Goal: Check status: Check status

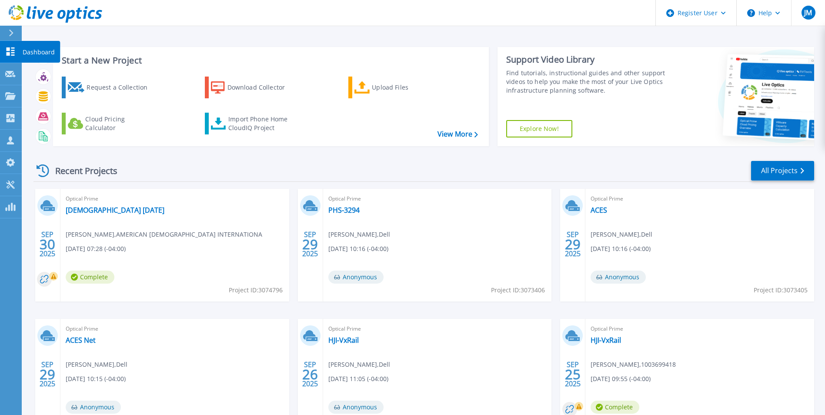
click at [4, 43] on link "Dashboard Dashboard" at bounding box center [11, 52] width 22 height 22
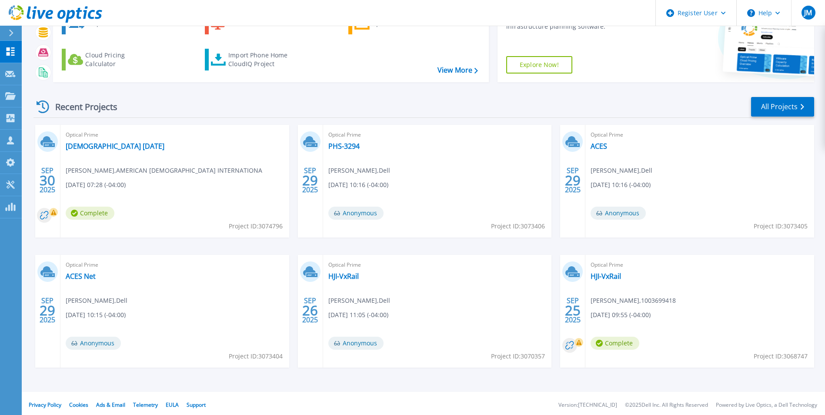
scroll to position [67, 0]
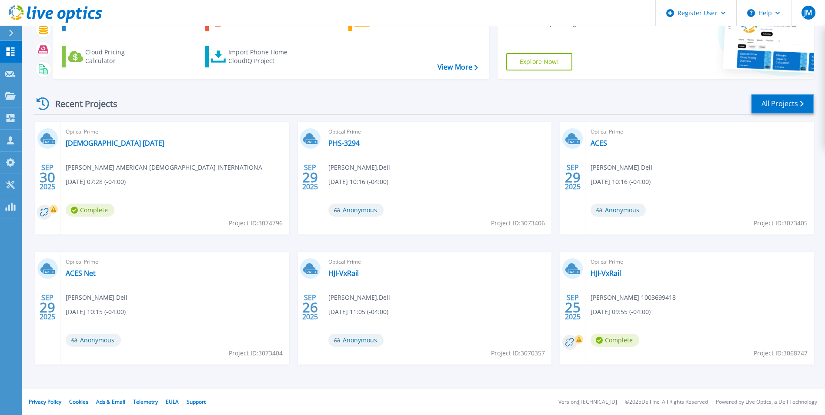
click at [768, 110] on link "All Projects" at bounding box center [782, 104] width 63 height 20
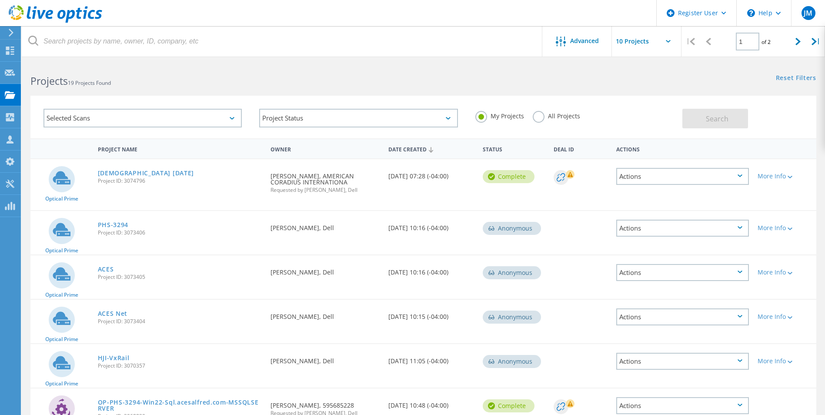
scroll to position [1, 0]
click at [795, 42] on div at bounding box center [798, 41] width 18 height 31
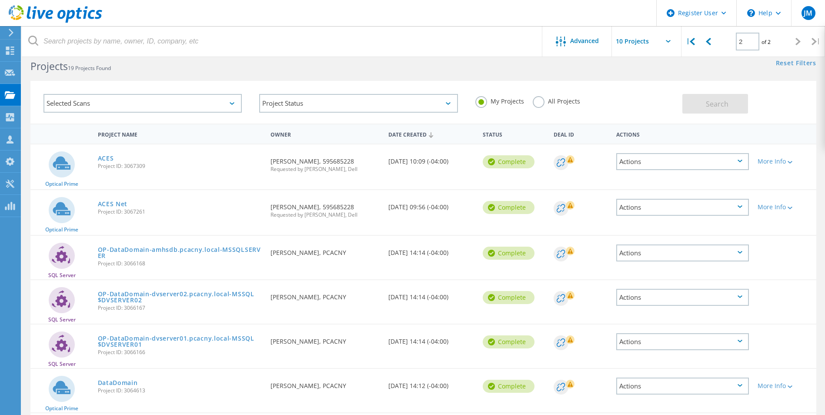
scroll to position [16, 0]
click at [707, 44] on icon at bounding box center [708, 41] width 5 height 7
type input "1"
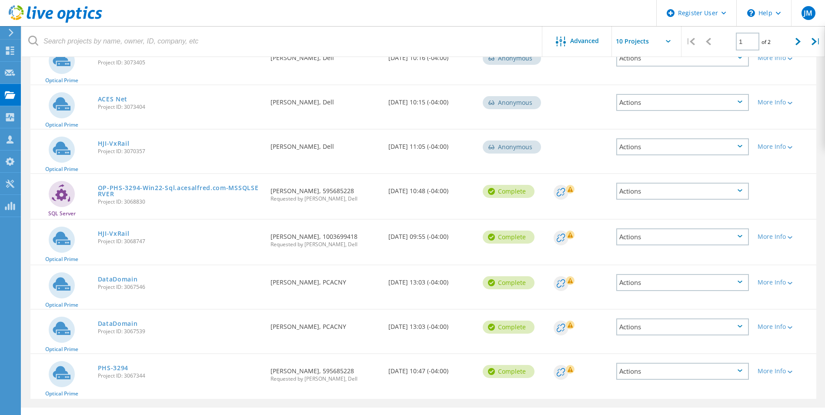
scroll to position [216, 0]
click at [121, 234] on link "HJI-VxRail" at bounding box center [114, 233] width 32 height 6
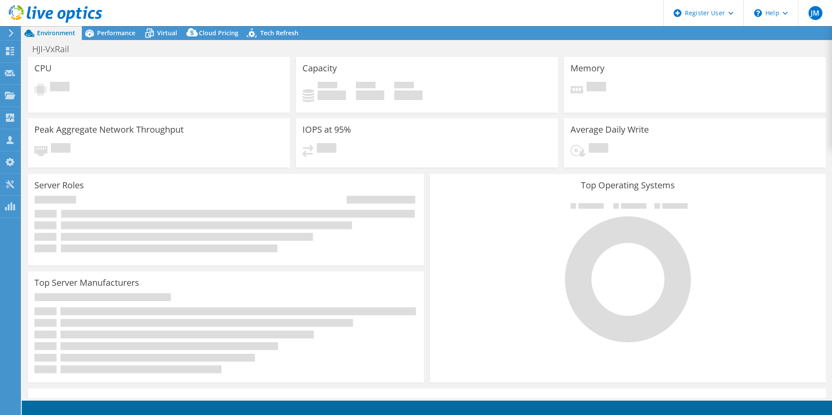
select select "USD"
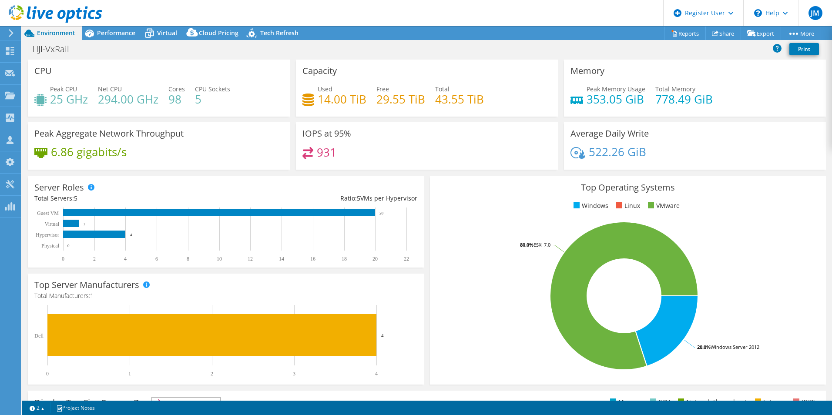
click at [422, 180] on div "Server Roles Physical Servers represent bare metal servers that were targets of…" at bounding box center [226, 221] width 402 height 97
click at [7, 53] on use at bounding box center [10, 51] width 8 height 8
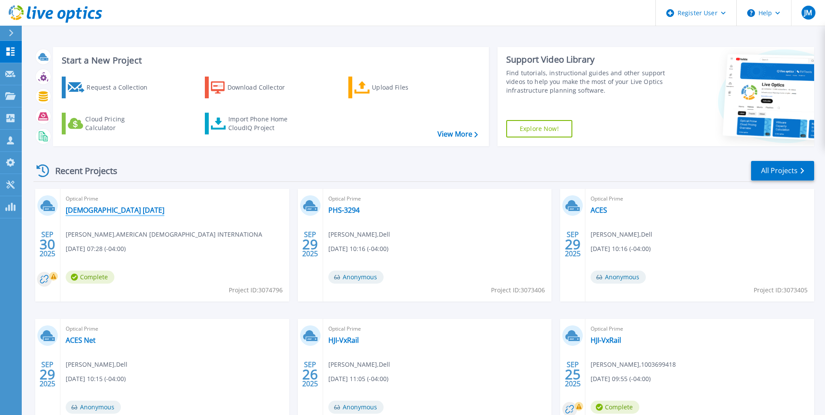
click at [93, 209] on link "[DEMOGRAPHIC_DATA] [DATE]" at bounding box center [115, 210] width 99 height 9
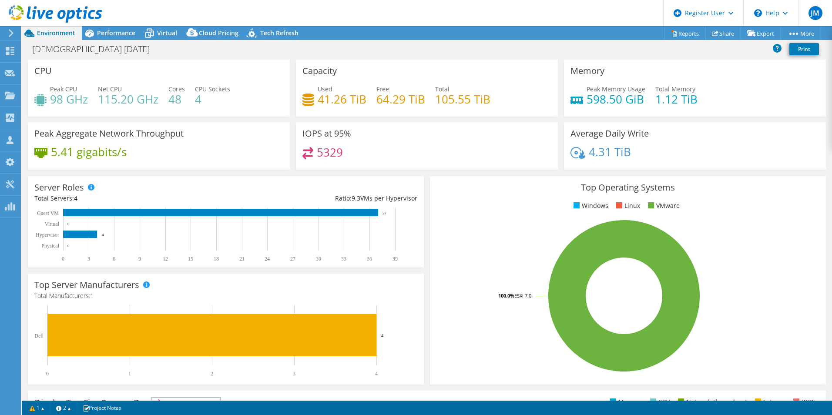
click at [422, 248] on div "Server Roles Physical Servers represent bare metal servers that were targets of…" at bounding box center [226, 221] width 402 height 97
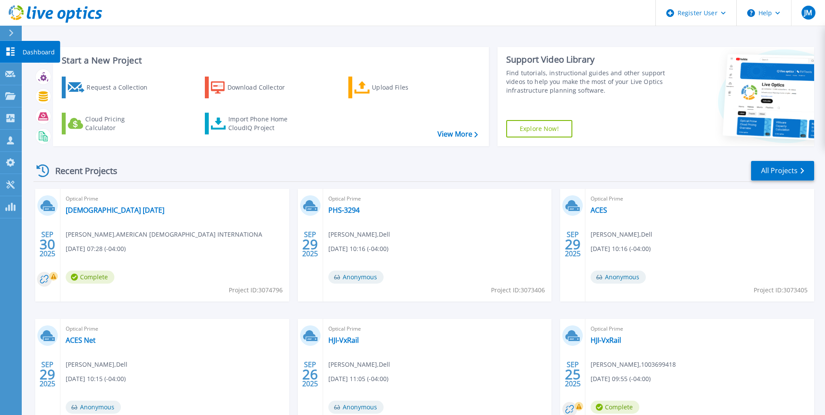
click at [10, 54] on icon at bounding box center [10, 51] width 10 height 8
